Goal: Information Seeking & Learning: Understand process/instructions

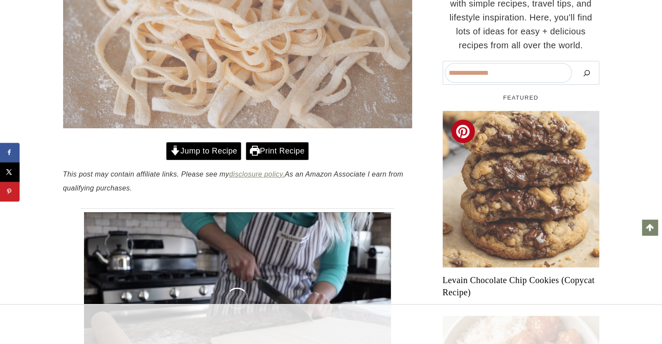
scroll to position [305, 0]
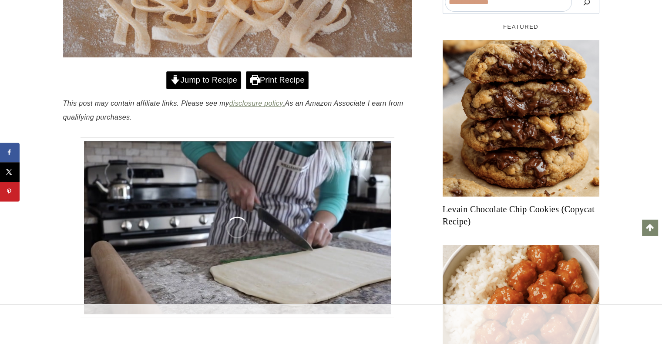
click at [223, 88] on div "Jump to Recipe Print Recipe" at bounding box center [237, 81] width 349 height 20
click at [223, 76] on link "Jump to Recipe" at bounding box center [203, 80] width 75 height 18
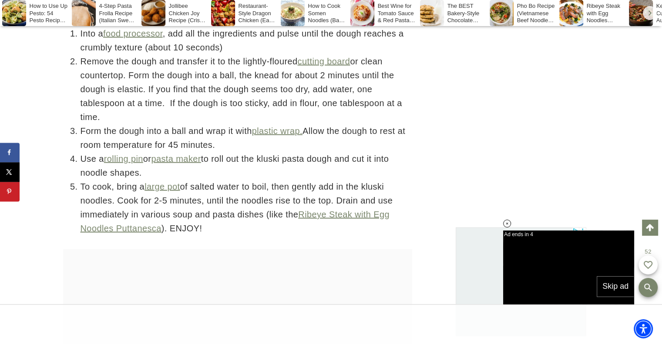
scroll to position [5185, 0]
